Goal: Information Seeking & Learning: Learn about a topic

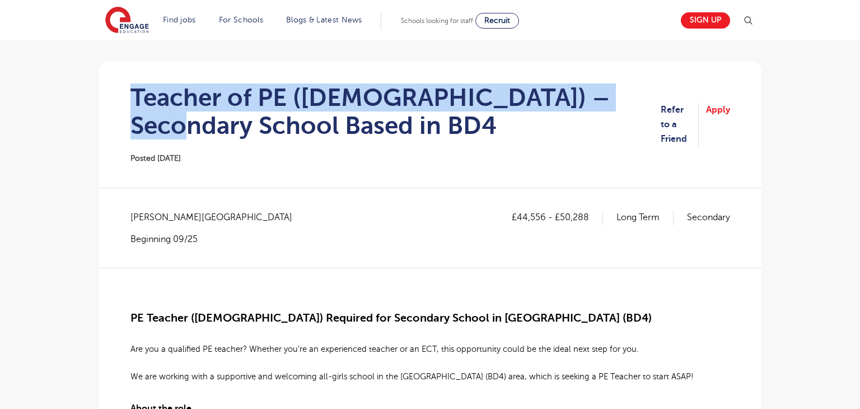
scroll to position [86, 0]
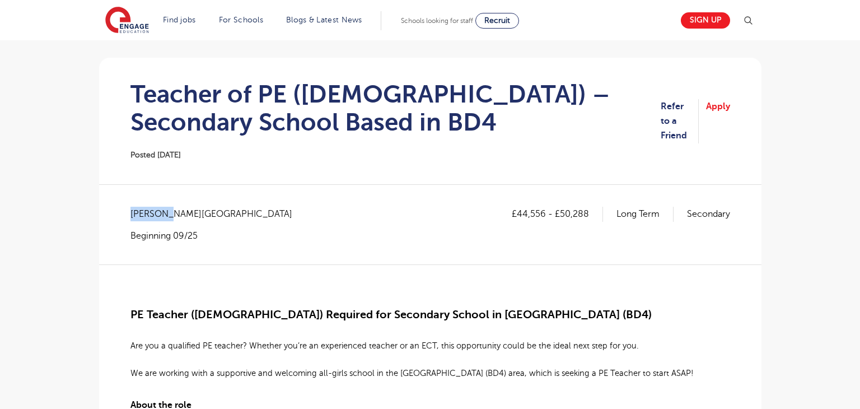
drag, startPoint x: 129, startPoint y: 211, endPoint x: 166, endPoint y: 217, distance: 37.5
copy span "Bradford"
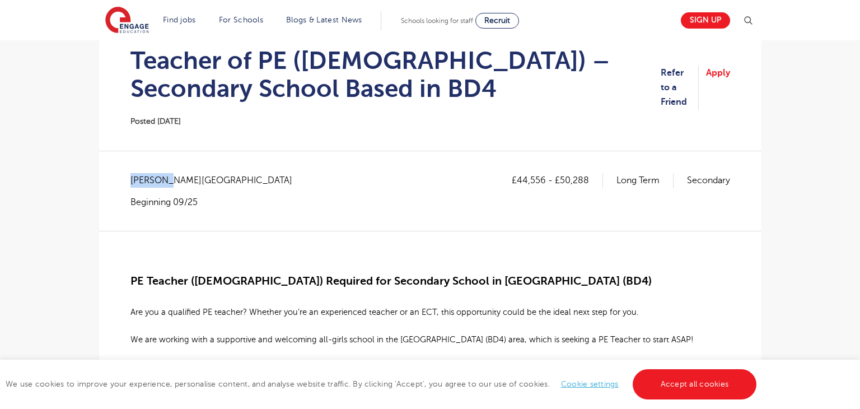
scroll to position [119, 0]
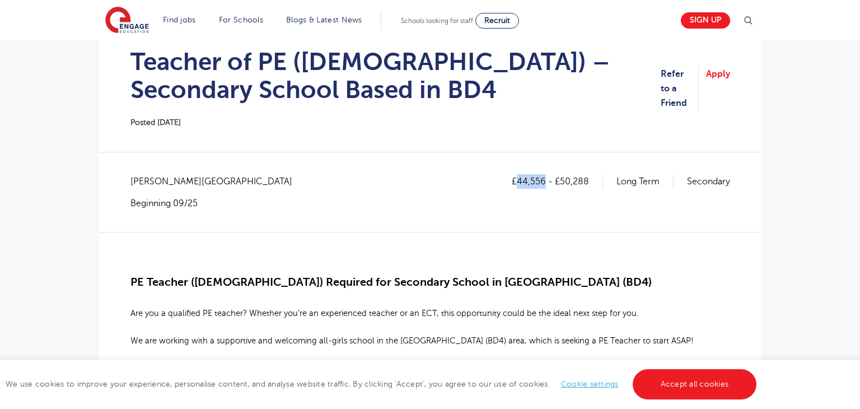
drag, startPoint x: 518, startPoint y: 179, endPoint x: 544, endPoint y: 180, distance: 26.3
click at [544, 180] on p "£44,556 - £50,288" at bounding box center [557, 181] width 91 height 15
copy p "44,556"
drag, startPoint x: 561, startPoint y: 180, endPoint x: 619, endPoint y: 180, distance: 58.2
click at [619, 180] on div "£44,556 - £50,288 Long Term Secondary" at bounding box center [621, 181] width 218 height 15
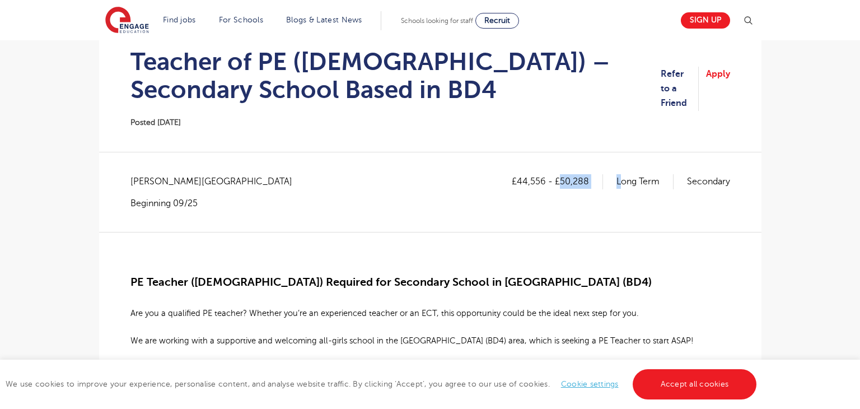
click at [584, 203] on div "£44,556 - £50,288 Long Term Secondary" at bounding box center [621, 191] width 218 height 35
drag, startPoint x: 561, startPoint y: 183, endPoint x: 606, endPoint y: 185, distance: 45.4
click at [606, 185] on div "£44,556 - £50,288 Long Term Secondary" at bounding box center [621, 181] width 218 height 15
copy p "50,288"
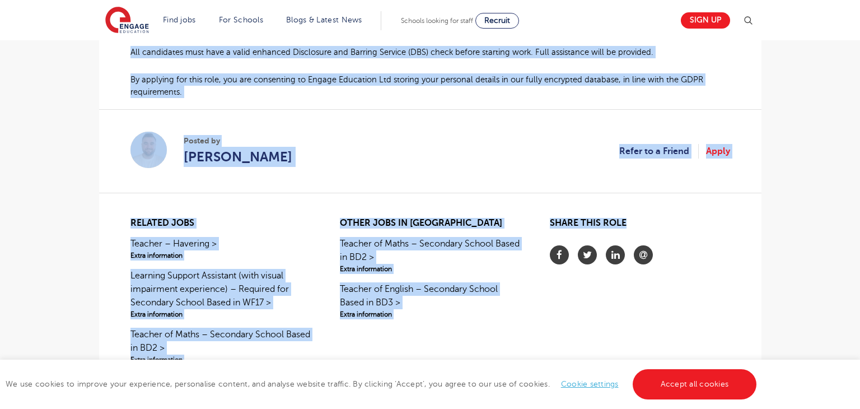
scroll to position [889, 0]
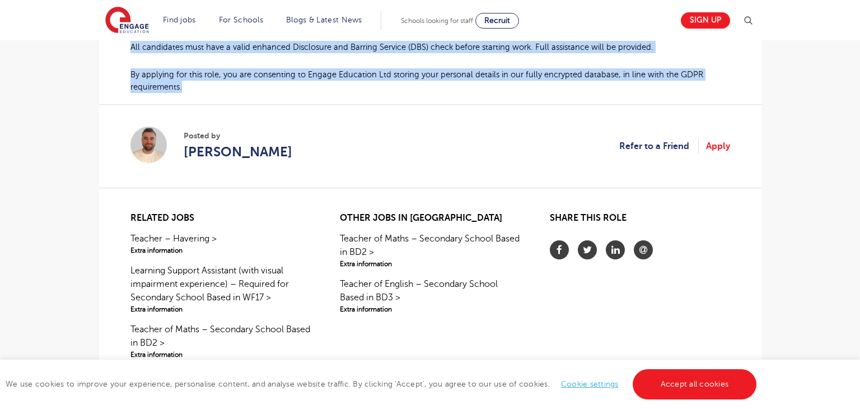
drag, startPoint x: 128, startPoint y: 276, endPoint x: 220, endPoint y: 91, distance: 207.1
copy div "PE Teacher (Female) Required for Secondary School in Bradford (BD4) Are you a q…"
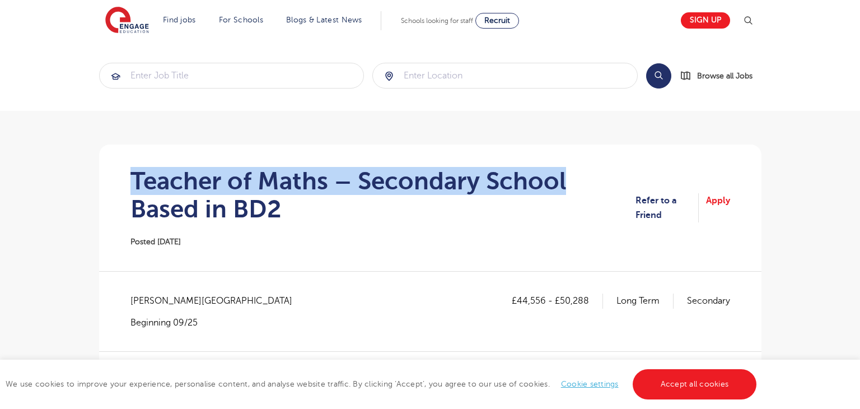
drag, startPoint x: 129, startPoint y: 172, endPoint x: 595, endPoint y: 172, distance: 465.9
click at [595, 172] on section "Teacher of Maths – Secondary School Based in BD2 Posted 08/09/25 Refer to a Fri…" at bounding box center [430, 207] width 645 height 127
copy h1 "Teacher of Maths – Secondary School"
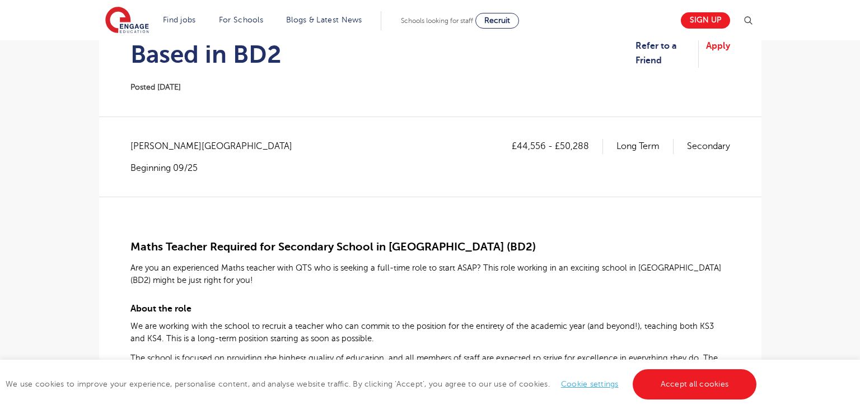
scroll to position [121, 0]
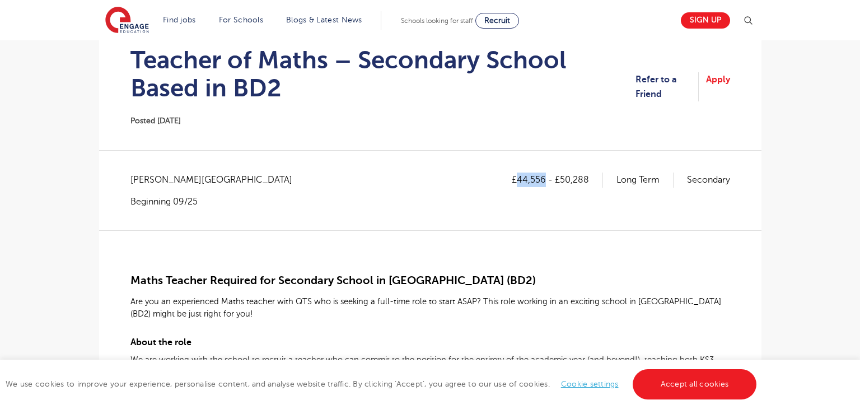
drag, startPoint x: 519, startPoint y: 181, endPoint x: 543, endPoint y: 183, distance: 23.6
click at [543, 183] on p "£44,556 - £50,288" at bounding box center [557, 179] width 91 height 15
copy p "44,556"
drag, startPoint x: 560, startPoint y: 179, endPoint x: 604, endPoint y: 183, distance: 43.9
click at [604, 183] on div "£44,556 - £50,288 Long Term Secondary" at bounding box center [621, 179] width 218 height 15
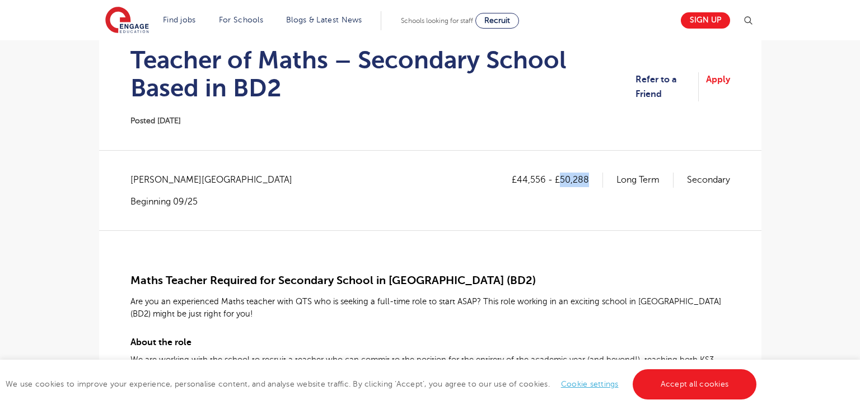
copy p "50,288"
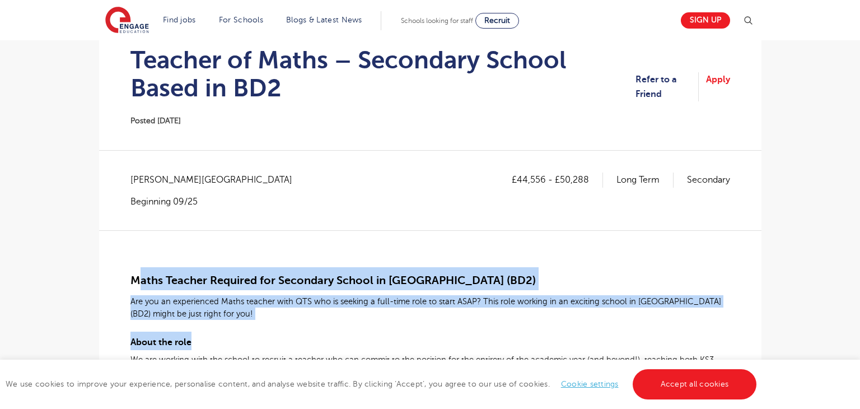
drag, startPoint x: 139, startPoint y: 277, endPoint x: 400, endPoint y: 344, distance: 268.9
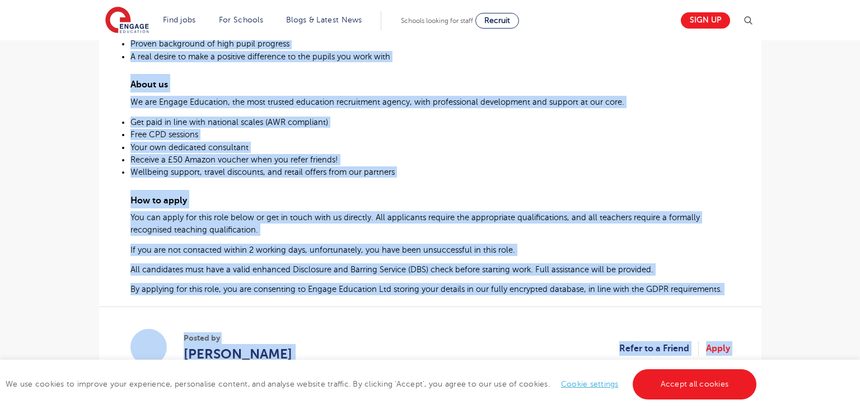
scroll to position [656, 0]
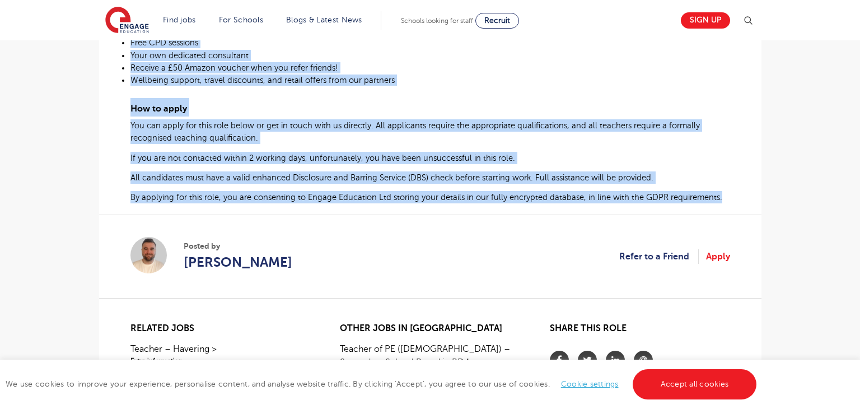
drag, startPoint x: 132, startPoint y: 279, endPoint x: 727, endPoint y: 193, distance: 601.5
copy div "Maths Teacher Required for Secondary School in Bradford (BD2) Are you an experi…"
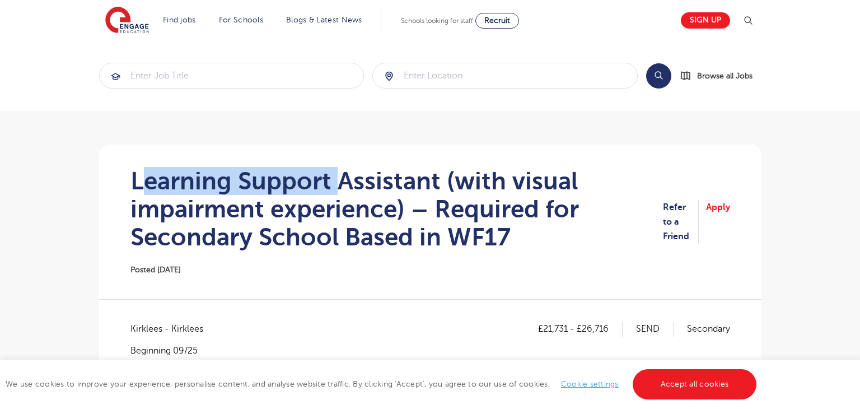
drag, startPoint x: 148, startPoint y: 172, endPoint x: 340, endPoint y: 180, distance: 191.7
click at [340, 180] on h1 "Learning Support Assistant (with visual impairment experience) – Required for S…" at bounding box center [396, 209] width 533 height 84
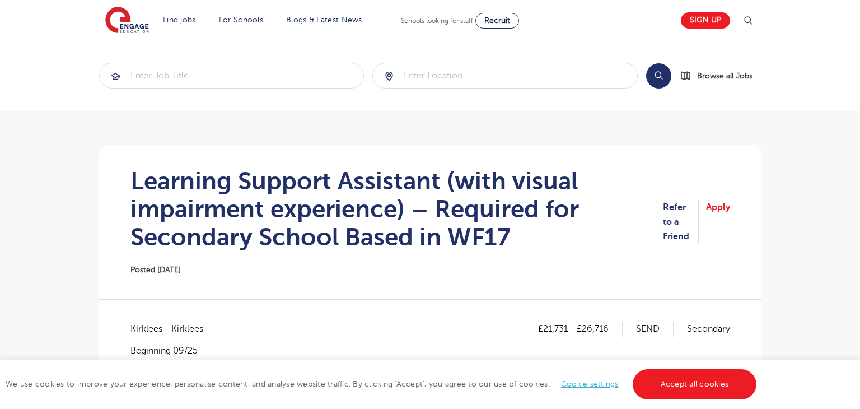
click at [284, 225] on h1 "Learning Support Assistant (with visual impairment experience) – Required for S…" at bounding box center [396, 209] width 533 height 84
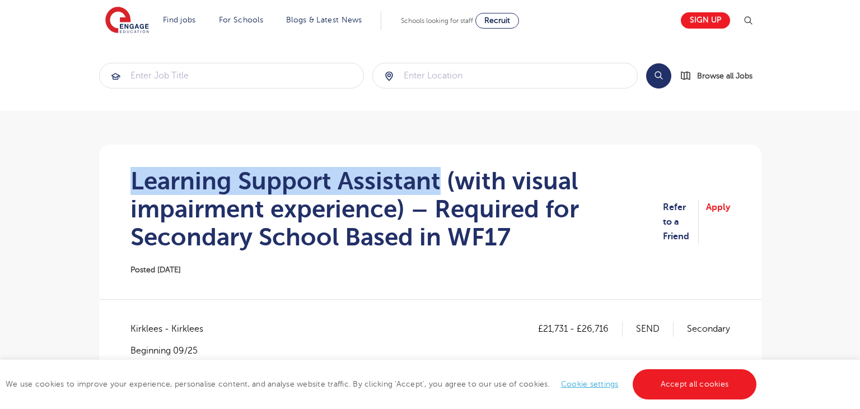
drag, startPoint x: 129, startPoint y: 178, endPoint x: 438, endPoint y: 180, distance: 309.1
click at [438, 180] on section "Learning Support Assistant (with visual impairment experience) – Required for S…" at bounding box center [430, 221] width 645 height 155
copy h1 "Learning Support Assistant"
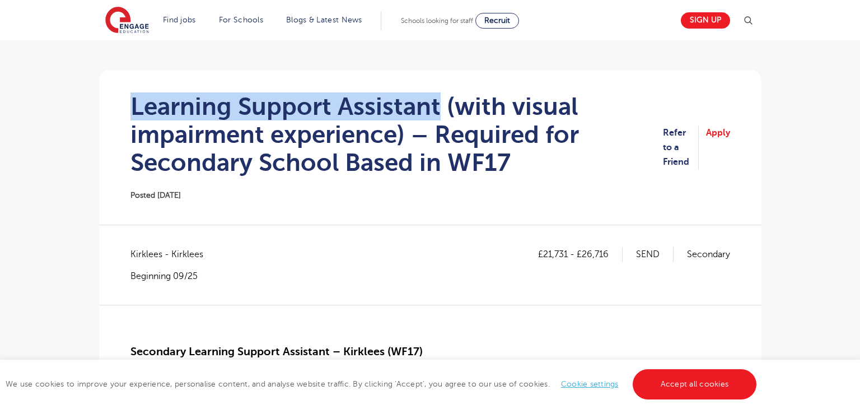
scroll to position [77, 0]
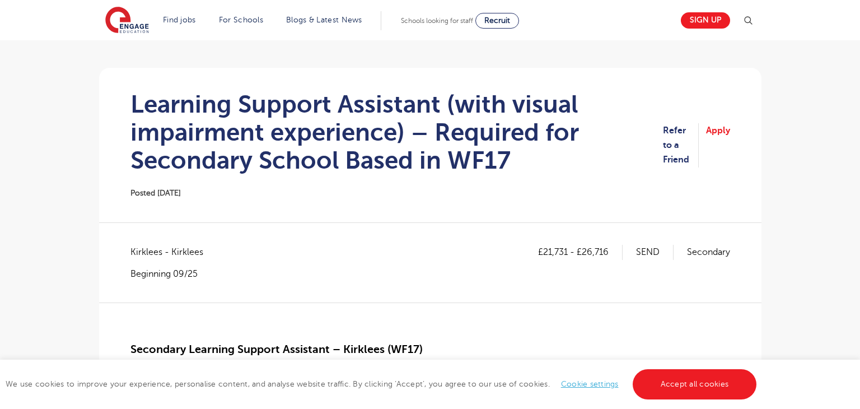
click at [198, 260] on div "Kirklees - Kirklees Beginning 09/25" at bounding box center [172, 262] width 84 height 35
click at [134, 246] on span "Kirklees - Kirklees" at bounding box center [172, 252] width 84 height 15
copy span "Kirklees"
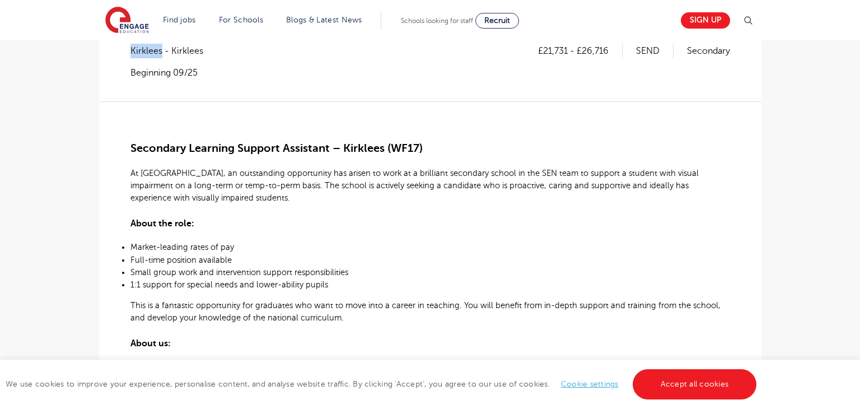
scroll to position [278, 0]
drag, startPoint x: 543, startPoint y: 50, endPoint x: 569, endPoint y: 52, distance: 26.3
click at [569, 52] on p "£21,731 - £26,716" at bounding box center [580, 51] width 85 height 15
copy p "21,731"
drag, startPoint x: 582, startPoint y: 49, endPoint x: 613, endPoint y: 52, distance: 31.0
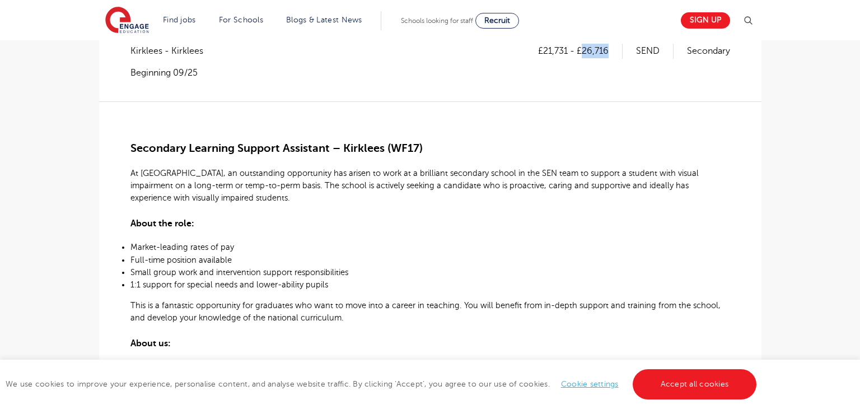
click at [613, 52] on p "£21,731 - £26,716" at bounding box center [580, 51] width 85 height 15
copy p "26,716"
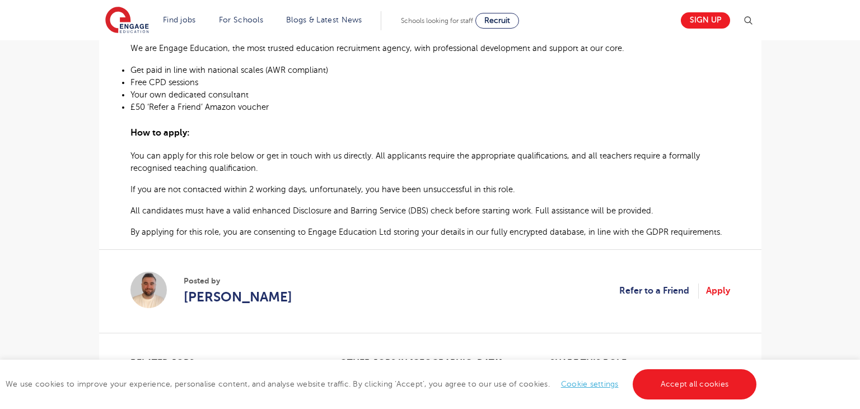
scroll to position [550, 0]
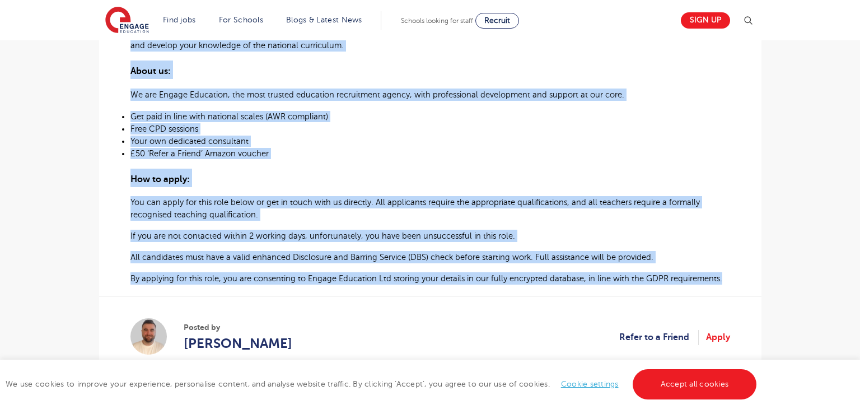
drag, startPoint x: 131, startPoint y: 144, endPoint x: 723, endPoint y: 278, distance: 606.9
click at [723, 278] on div "Secondary Learning Support Assistant – Kirklees (WF17) At Engage, an outstandin…" at bounding box center [430, 56] width 600 height 455
copy div "Secondary Learning Support Assistant – Kirklees (WF17) At Engage, an outstandin…"
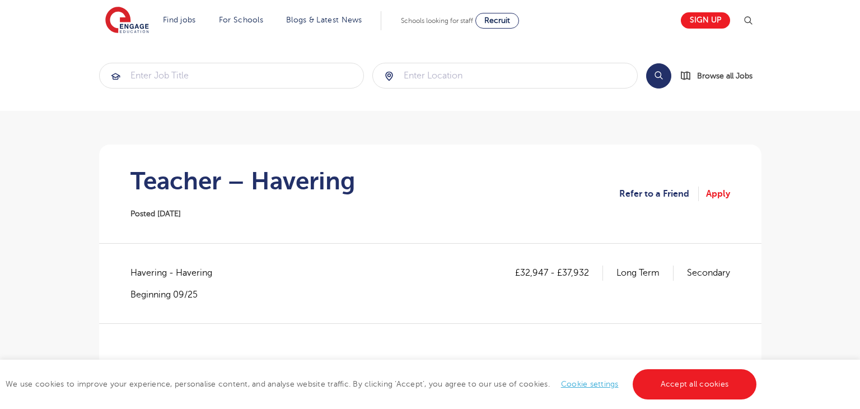
click at [281, 191] on h1 "Teacher – Havering" at bounding box center [242, 181] width 225 height 28
copy h1 "Havering"
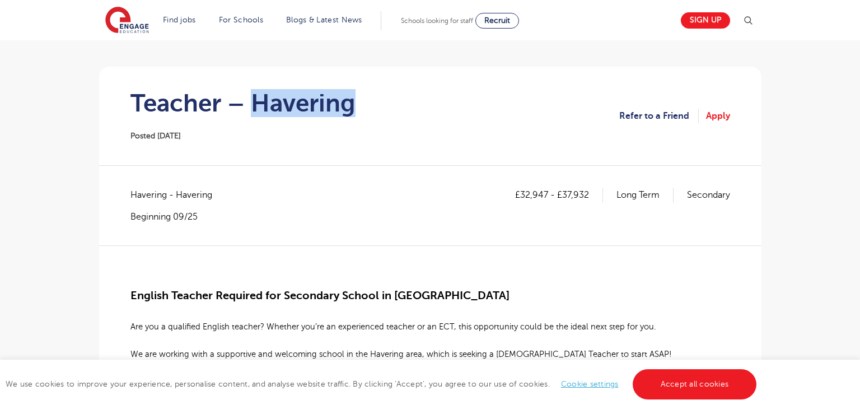
scroll to position [56, 0]
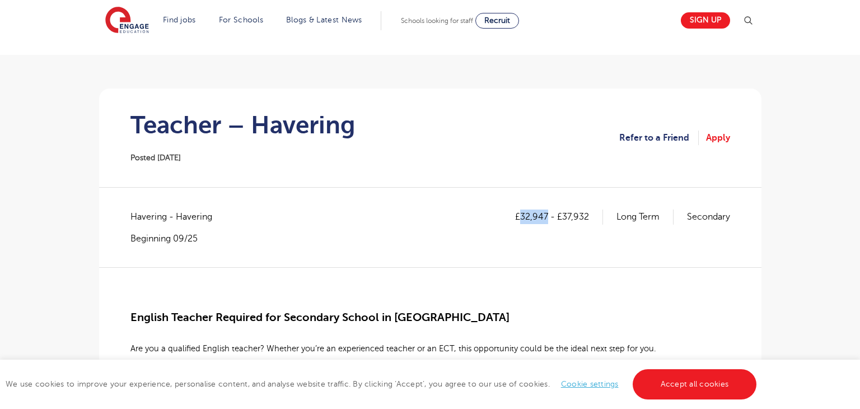
drag, startPoint x: 519, startPoint y: 216, endPoint x: 548, endPoint y: 217, distance: 29.2
click at [548, 217] on p "£32,947 - £37,932" at bounding box center [559, 216] width 88 height 15
copy p "32,947"
drag, startPoint x: 563, startPoint y: 219, endPoint x: 594, endPoint y: 224, distance: 31.2
click at [594, 224] on div "£32,947 - £37,932 Long Term Secondary" at bounding box center [622, 226] width 215 height 35
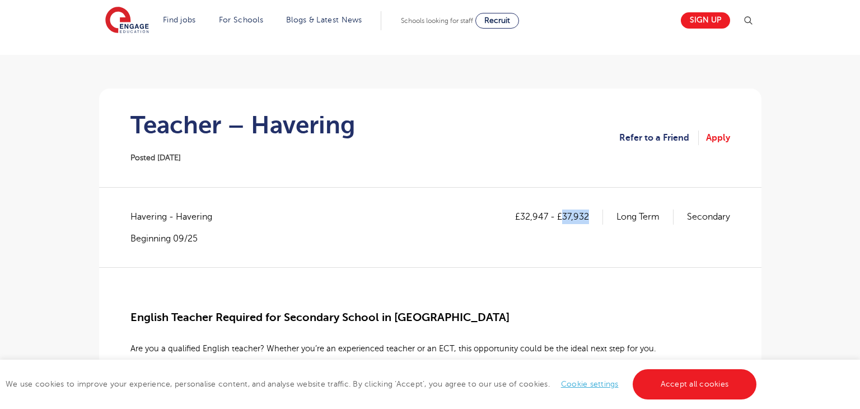
copy p "37,932"
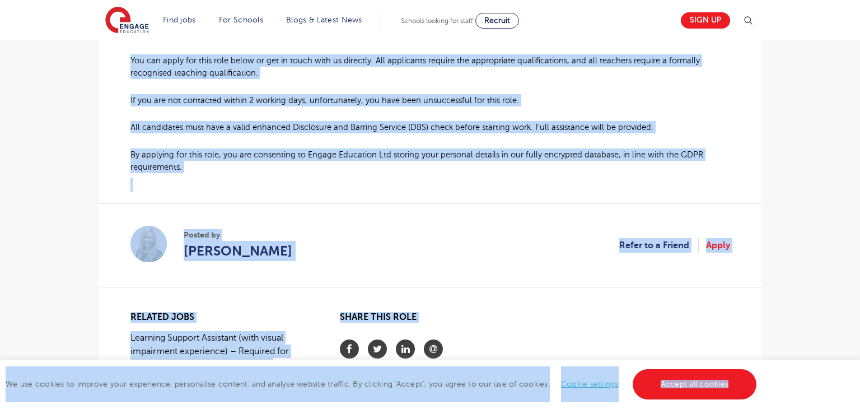
scroll to position [835, 0]
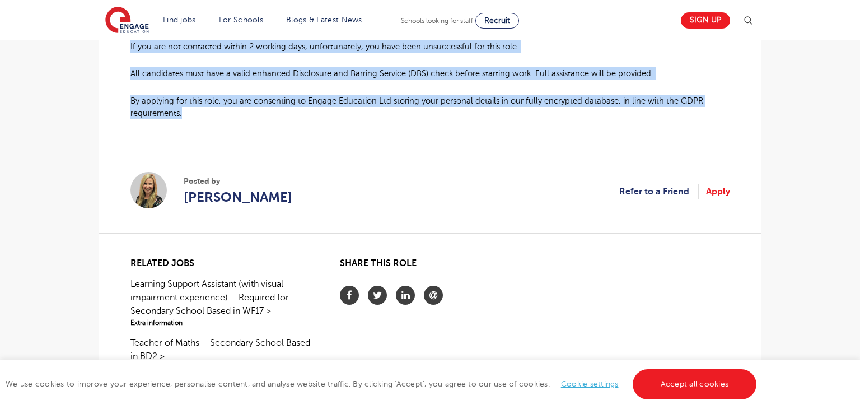
drag, startPoint x: 130, startPoint y: 316, endPoint x: 692, endPoint y: 118, distance: 595.9
copy div "English Teacher Required for Secondary School in Havering Are you a qualified E…"
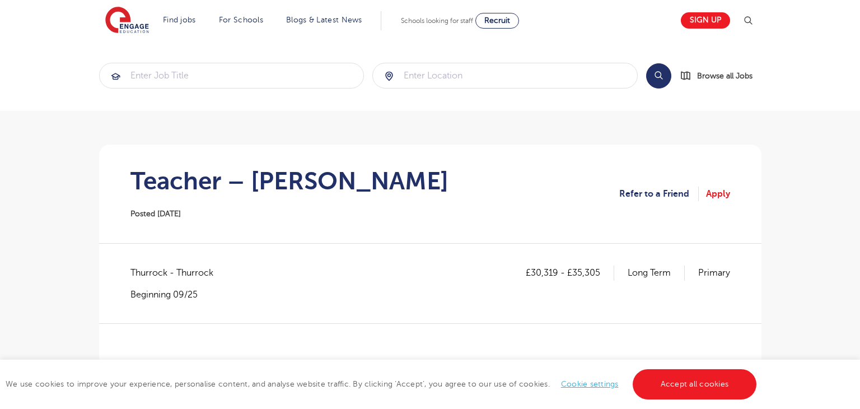
click at [173, 177] on h1 "Teacher – Thurrock" at bounding box center [289, 181] width 318 height 28
click at [172, 176] on h1 "Teacher – Thurrock" at bounding box center [289, 181] width 318 height 28
copy h1 "Teacher"
click at [345, 172] on h1 "Teacher – Thurrock" at bounding box center [289, 181] width 318 height 28
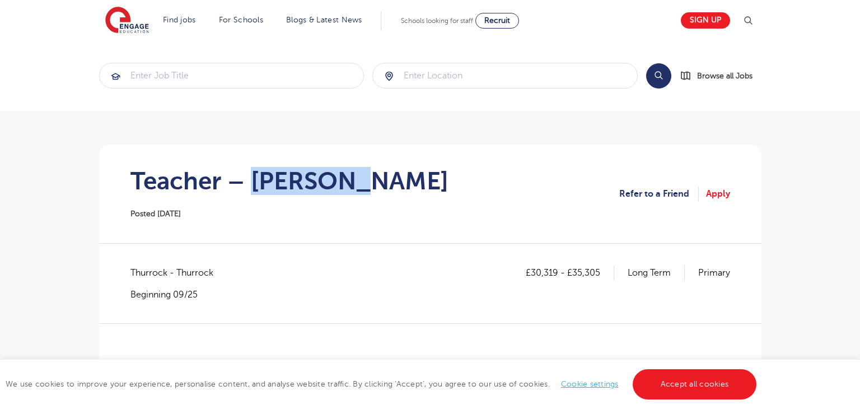
copy h1 "Thurrock"
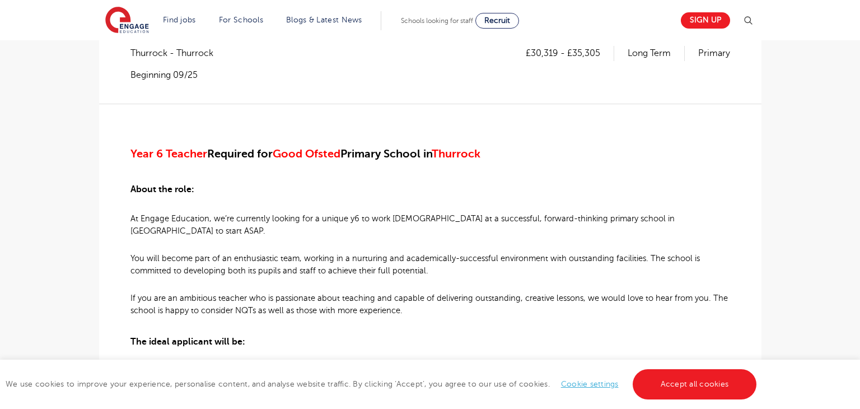
scroll to position [224, 0]
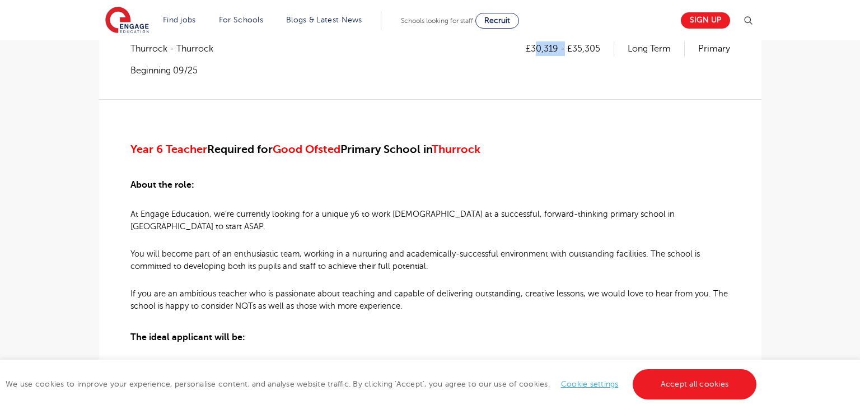
drag, startPoint x: 533, startPoint y: 48, endPoint x: 563, endPoint y: 49, distance: 29.7
click at [563, 49] on p "£30,319 - £35,305" at bounding box center [570, 48] width 88 height 15
click at [546, 66] on div "£30,319 - £35,305 Long Term Primary" at bounding box center [628, 58] width 204 height 35
drag, startPoint x: 533, startPoint y: 48, endPoint x: 555, endPoint y: 53, distance: 23.5
click at [555, 53] on p "£30,319 - £35,305" at bounding box center [570, 48] width 88 height 15
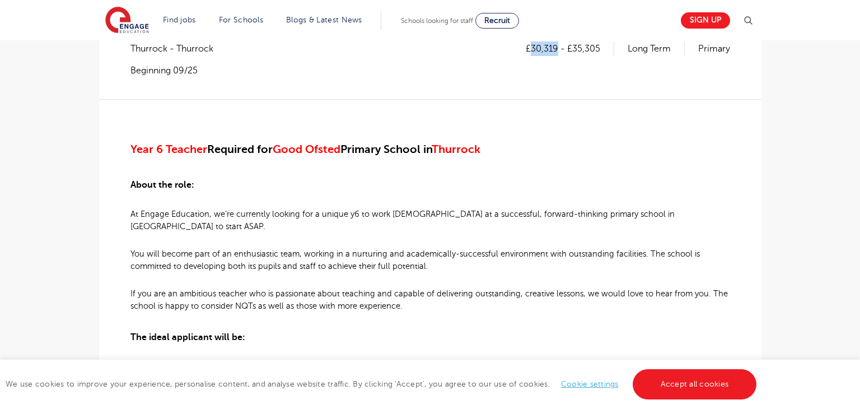
copy p "30,319"
drag, startPoint x: 573, startPoint y: 46, endPoint x: 605, endPoint y: 49, distance: 31.4
click at [605, 49] on p "£30,319 - £35,305" at bounding box center [570, 48] width 88 height 15
copy p "35,305"
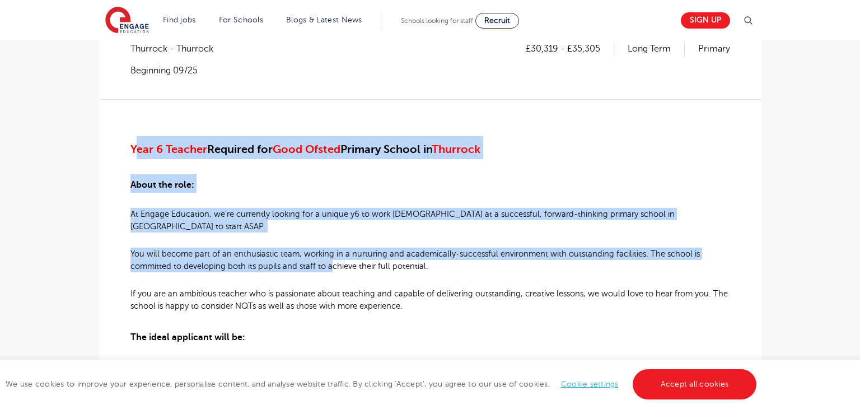
drag, startPoint x: 136, startPoint y: 146, endPoint x: 331, endPoint y: 254, distance: 223.3
click at [331, 254] on div "Year 6 Teacher Required for Good Ofsted Primary School in Thurrock About the ro…" at bounding box center [430, 413] width 600 height 629
click at [306, 189] on h3 "About the role:" at bounding box center [430, 183] width 600 height 18
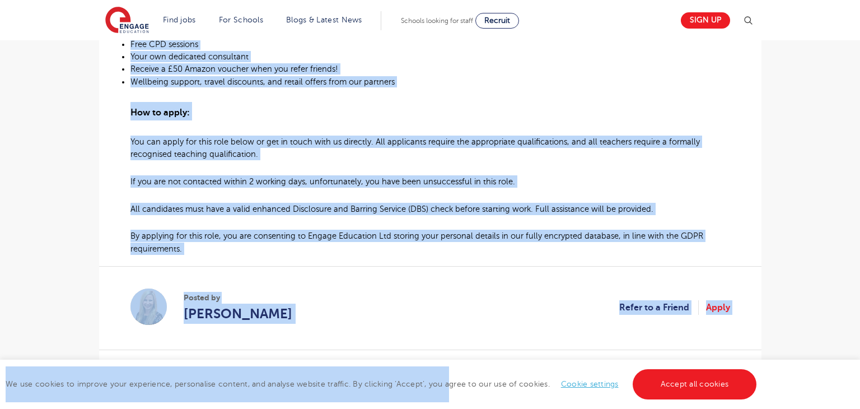
scroll to position [701, 0]
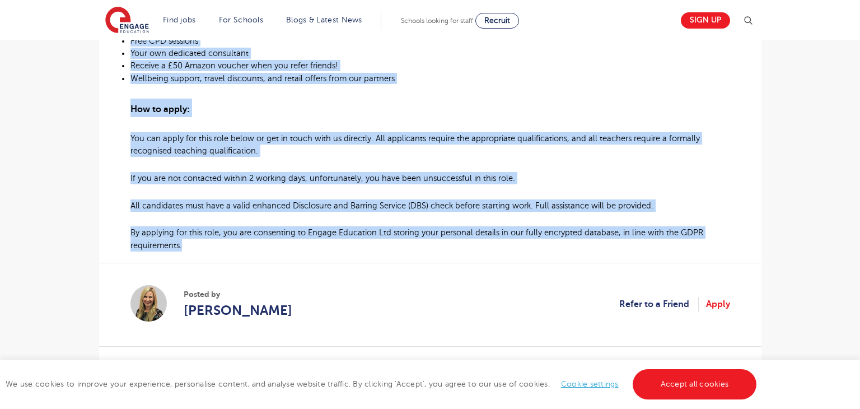
drag, startPoint x: 126, startPoint y: 146, endPoint x: 708, endPoint y: 234, distance: 588.9
copy div "Year 6 Teacher Required for Good Ofsted Primary School in Thurrock About the ro…"
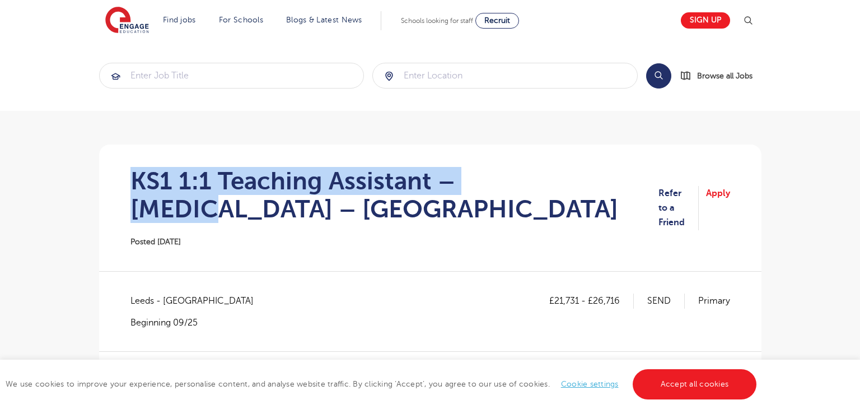
drag, startPoint x: 129, startPoint y: 175, endPoint x: 536, endPoint y: 183, distance: 407.2
click at [536, 183] on h1 "KS1 1:1 Teaching Assistant – [MEDICAL_DATA] – [GEOGRAPHIC_DATA]" at bounding box center [394, 195] width 528 height 56
copy h1 "KS1 1:1 Teaching Assistant – [MEDICAL_DATA]"
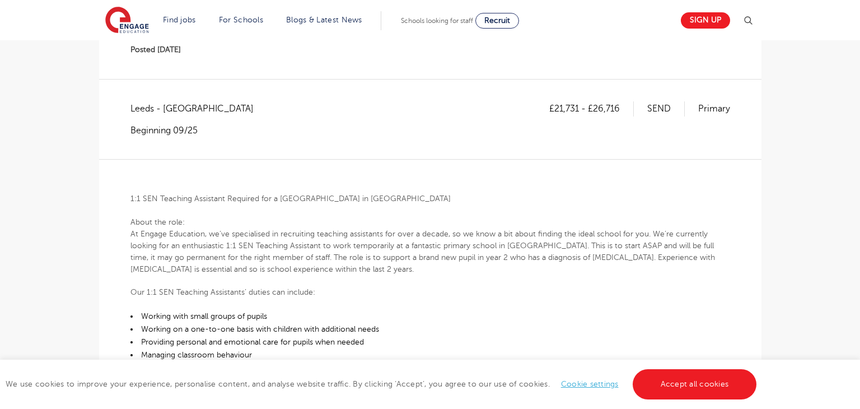
scroll to position [188, 0]
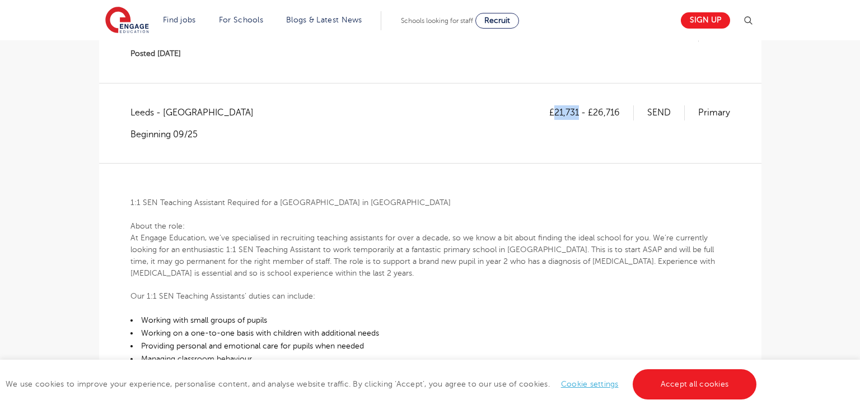
drag, startPoint x: 555, startPoint y: 109, endPoint x: 578, endPoint y: 106, distance: 23.7
click at [579, 105] on p "£21,731 - £26,716" at bounding box center [591, 112] width 85 height 15
copy p "21,731"
drag, startPoint x: 595, startPoint y: 113, endPoint x: 622, endPoint y: 109, distance: 27.2
click at [622, 109] on p "£21,731 - £26,716" at bounding box center [591, 112] width 85 height 15
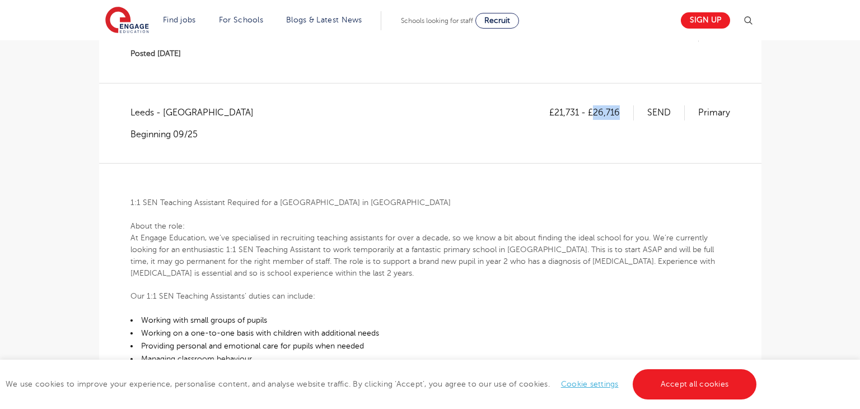
copy p "26,716"
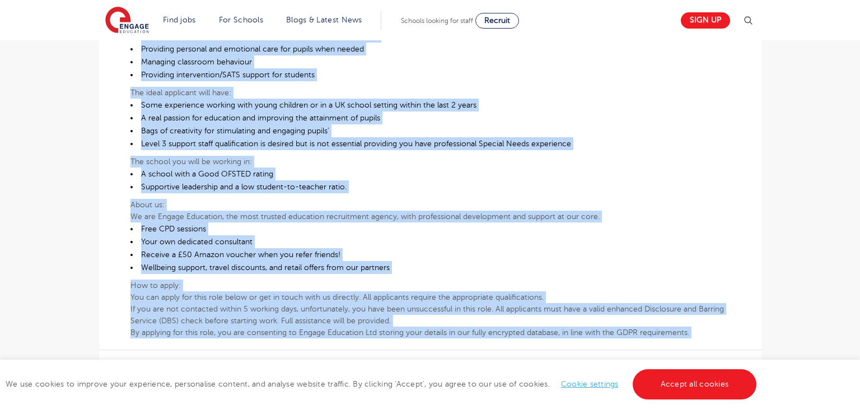
scroll to position [599, 0]
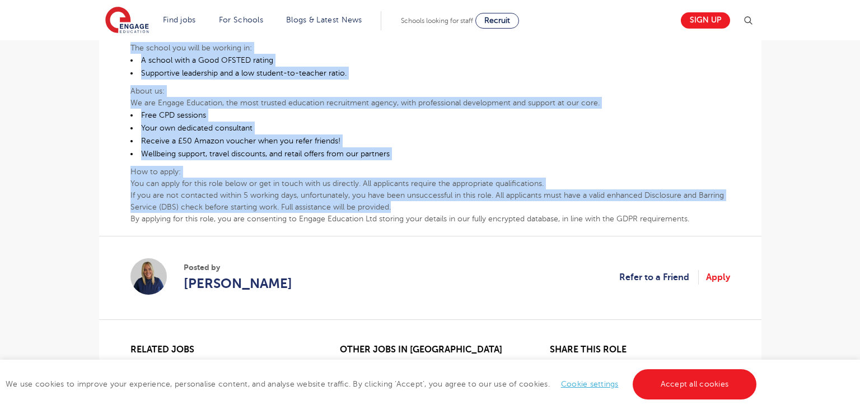
drag, startPoint x: 128, startPoint y: 201, endPoint x: 714, endPoint y: 211, distance: 585.8
click at [714, 211] on div "£21,731 - £26,716 SEND Primary Leeds - [GEOGRAPHIC_DATA] Beginning 09/25 1:1 SE…" at bounding box center [430, 11] width 645 height 632
click at [502, 155] on li "Wellbeing support, travel discounts, and retail offers from our partners" at bounding box center [430, 153] width 600 height 13
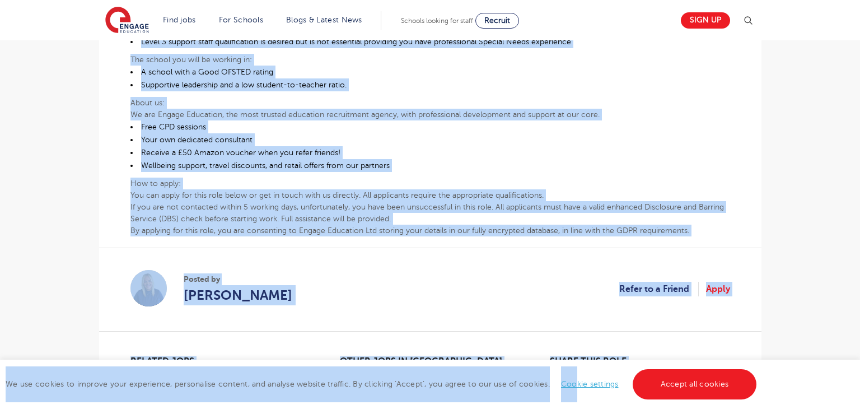
scroll to position [610, 0]
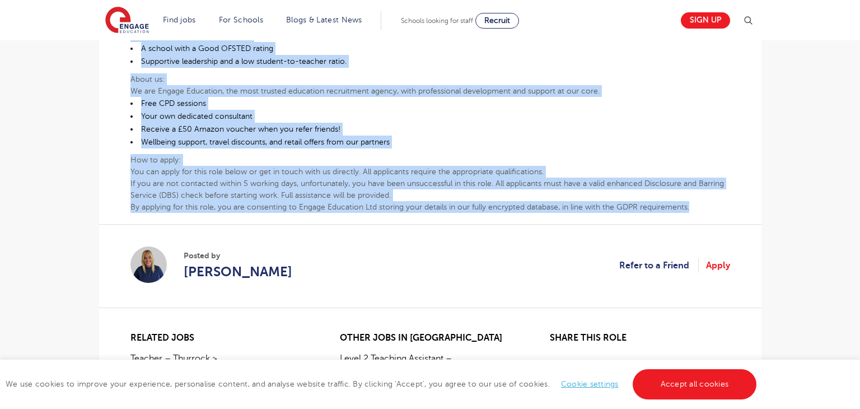
drag, startPoint x: 129, startPoint y: 330, endPoint x: 720, endPoint y: 204, distance: 604.6
copy div "6:0 LOR Ipsumdol Sitametco Adipisci eli s Doeiusmodt Incidid Utlabo et Dolor Ma…"
